Goal: Check status

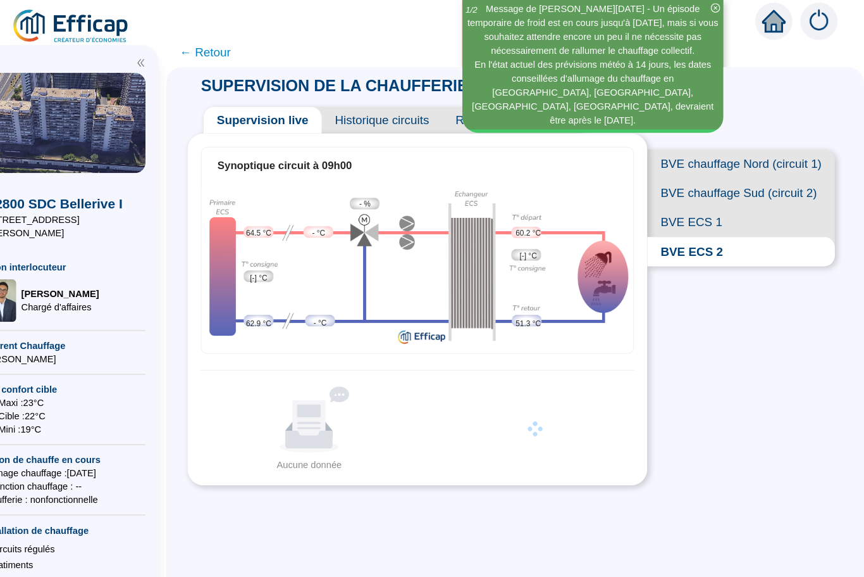
click at [658, 218] on span "BVE ECS 1" at bounding box center [747, 212] width 179 height 28
